Goal: Entertainment & Leisure: Consume media (video, audio)

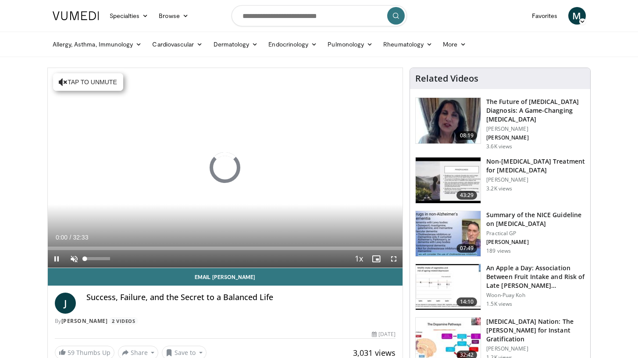
click at [76, 260] on span "Video Player" at bounding box center [74, 259] width 18 height 18
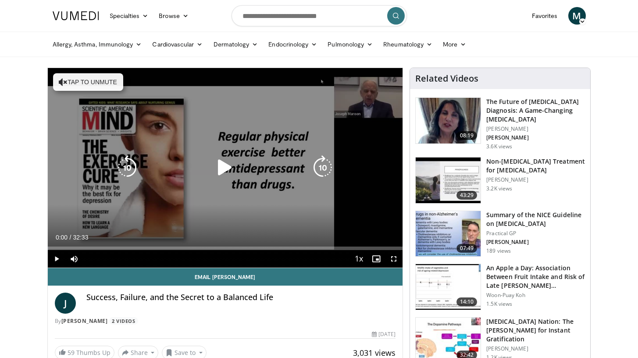
click at [73, 79] on button "Tap to unmute" at bounding box center [88, 82] width 70 height 18
click at [224, 167] on icon "Video Player" at bounding box center [225, 167] width 25 height 25
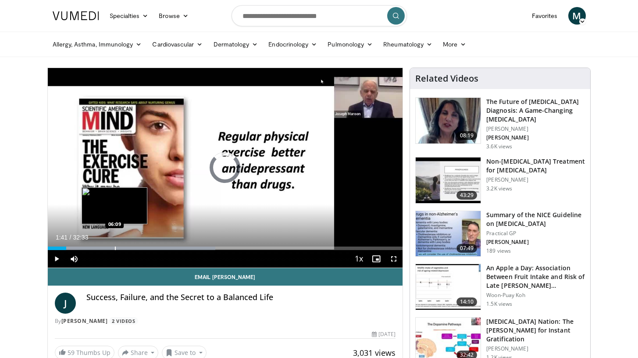
drag, startPoint x: 66, startPoint y: 249, endPoint x: 114, endPoint y: 248, distance: 48.7
click at [115, 248] on div "Progress Bar" at bounding box center [115, 248] width 1 height 4
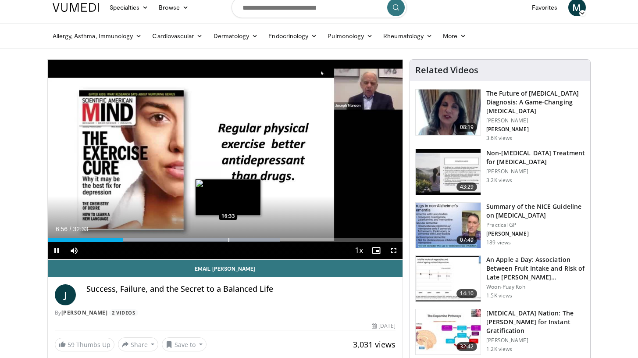
scroll to position [9, 0]
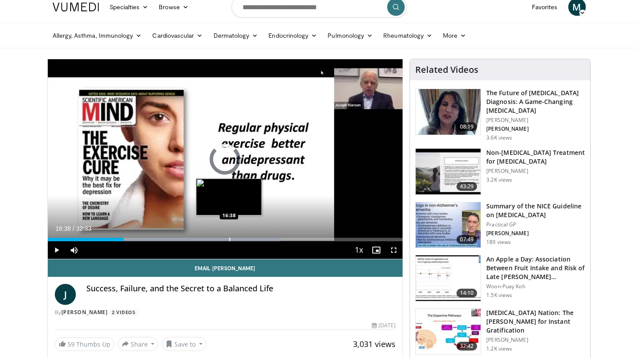
click at [229, 240] on div "Progress Bar" at bounding box center [229, 240] width 1 height 4
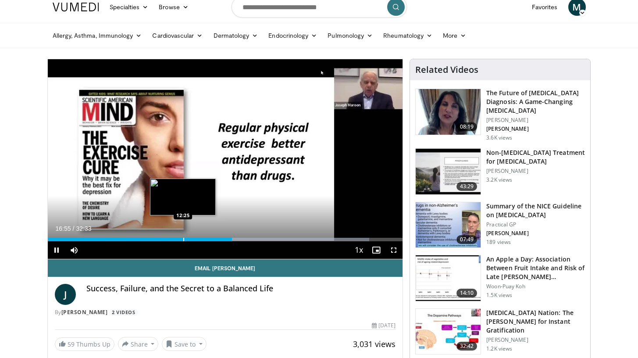
click at [183, 241] on div "Progress Bar" at bounding box center [183, 240] width 1 height 4
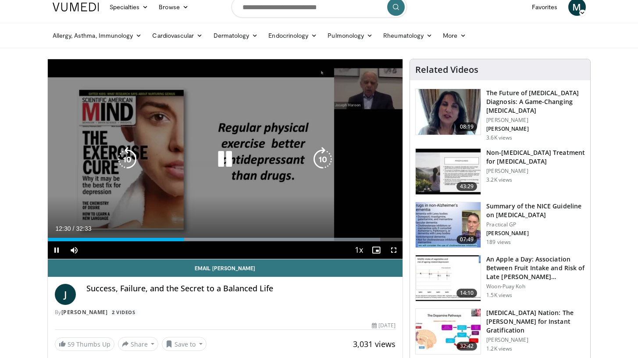
click at [288, 242] on div "Current Time 12:30 / Duration 32:33 Pause Skip Backward Skip Forward Mute Loade…" at bounding box center [225, 250] width 355 height 18
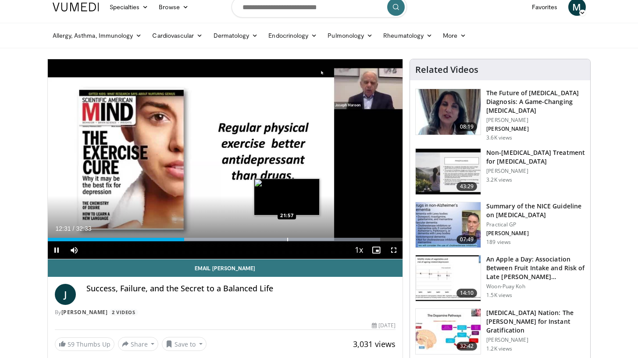
click at [287, 240] on div "Progress Bar" at bounding box center [287, 240] width 1 height 4
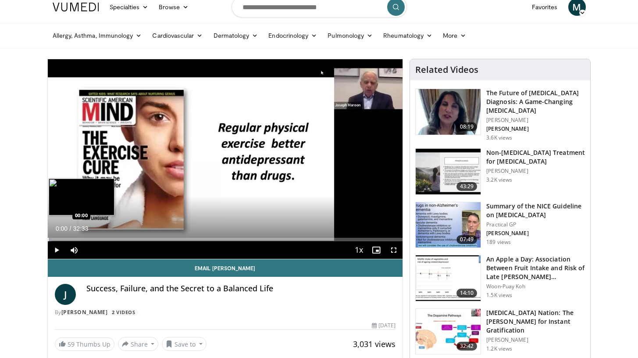
drag, startPoint x: 287, startPoint y: 239, endPoint x: 47, endPoint y: 240, distance: 239.4
click at [48, 240] on div "Progress Bar" at bounding box center [48, 240] width 1 height 4
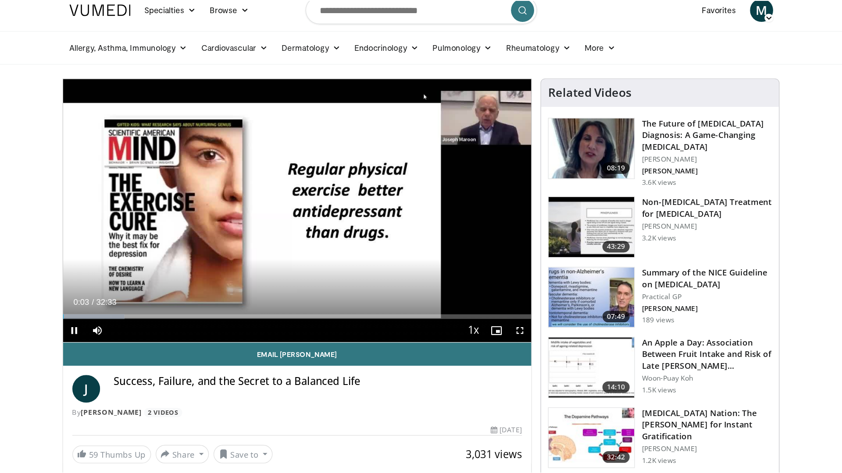
scroll to position [10, 0]
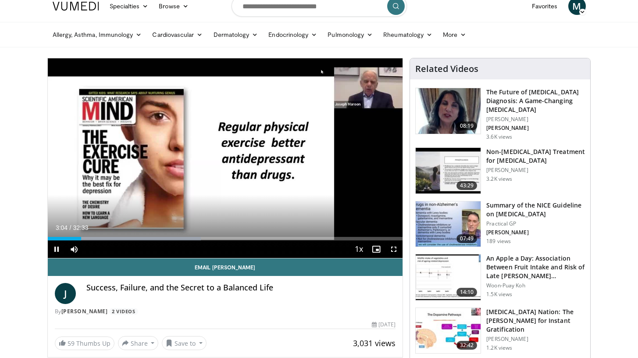
click at [391, 248] on span "Video Player" at bounding box center [394, 249] width 18 height 18
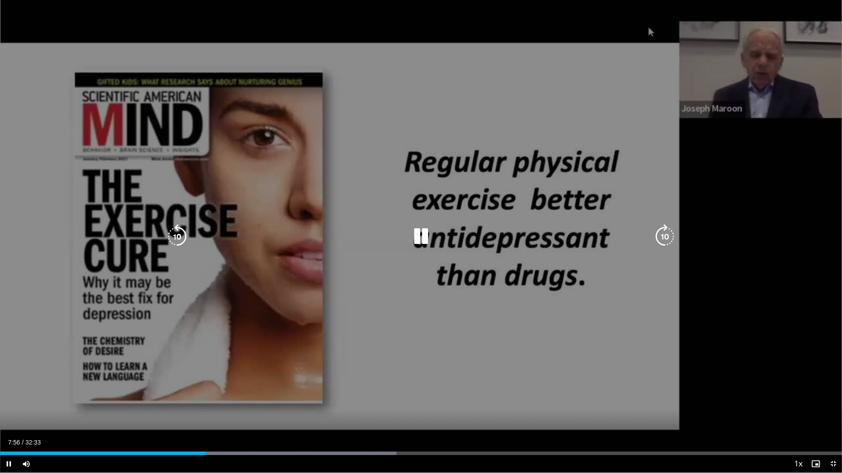
click at [419, 236] on icon "Video Player" at bounding box center [421, 236] width 25 height 25
click at [420, 235] on icon "Video Player" at bounding box center [421, 236] width 25 height 25
click at [415, 234] on icon "Video Player" at bounding box center [421, 236] width 25 height 25
click at [419, 235] on icon "Video Player" at bounding box center [421, 236] width 25 height 25
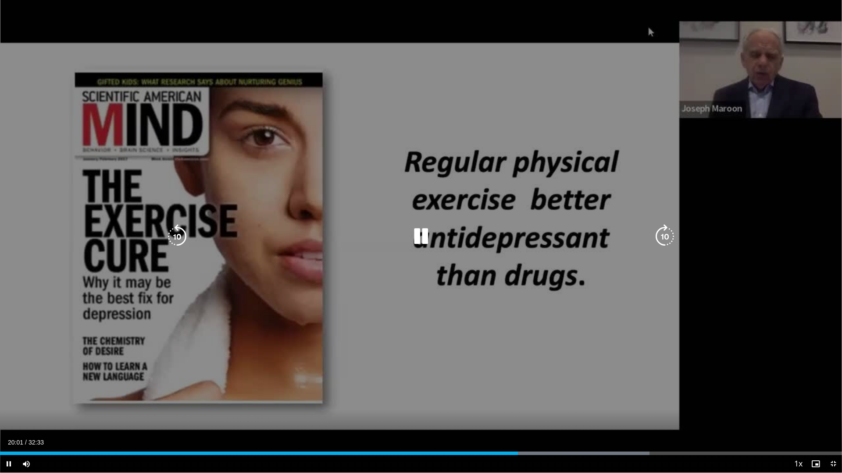
click at [426, 237] on icon "Video Player" at bounding box center [421, 236] width 25 height 25
click at [176, 232] on icon "Video Player" at bounding box center [177, 236] width 25 height 25
click at [420, 232] on icon "Video Player" at bounding box center [421, 236] width 25 height 25
